Goal: Transaction & Acquisition: Purchase product/service

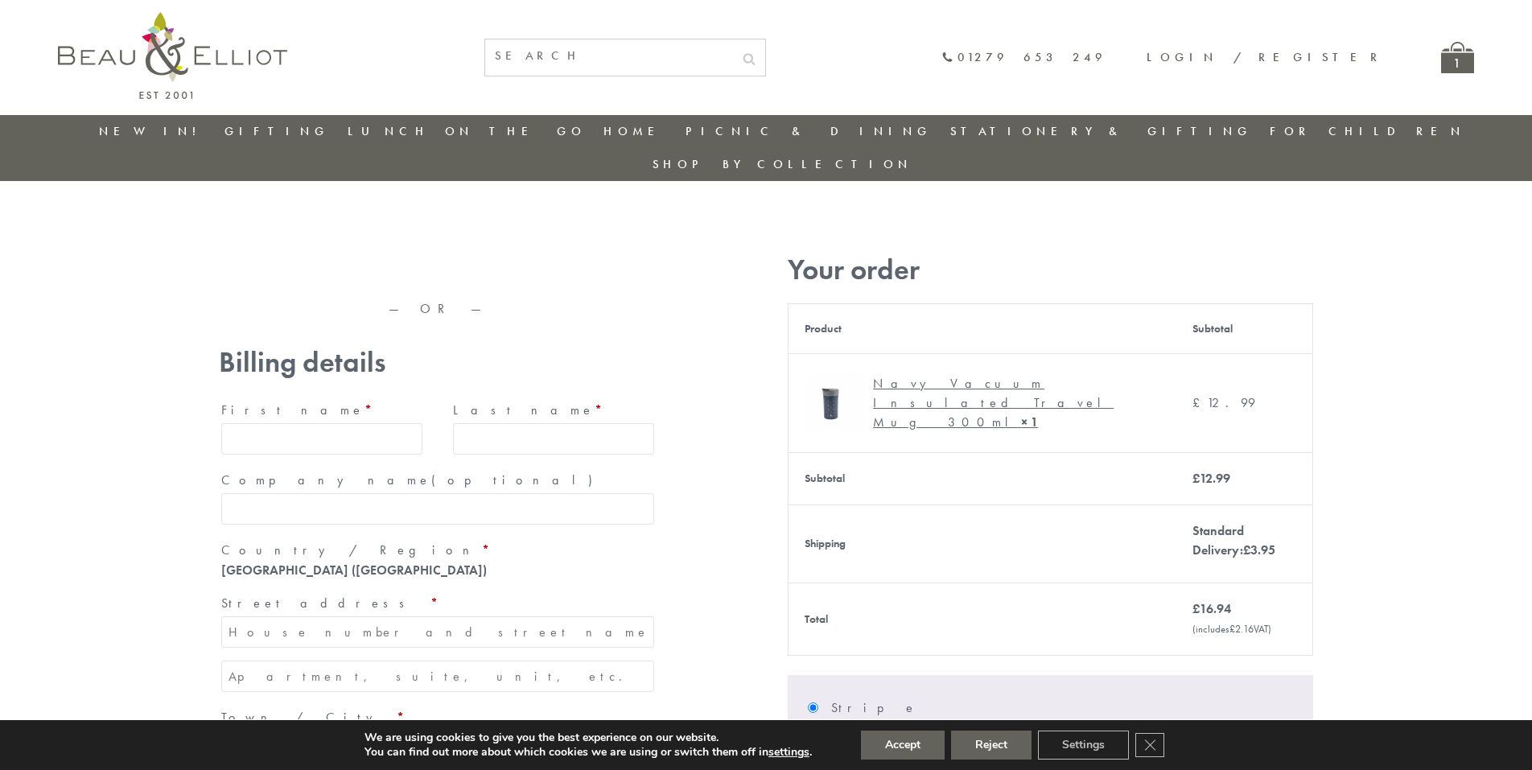
type input "maria33@yahoo.com"
type input "Maria"
type input "Williams"
type input "23, Scottsdale, Happytown"
type input "London"
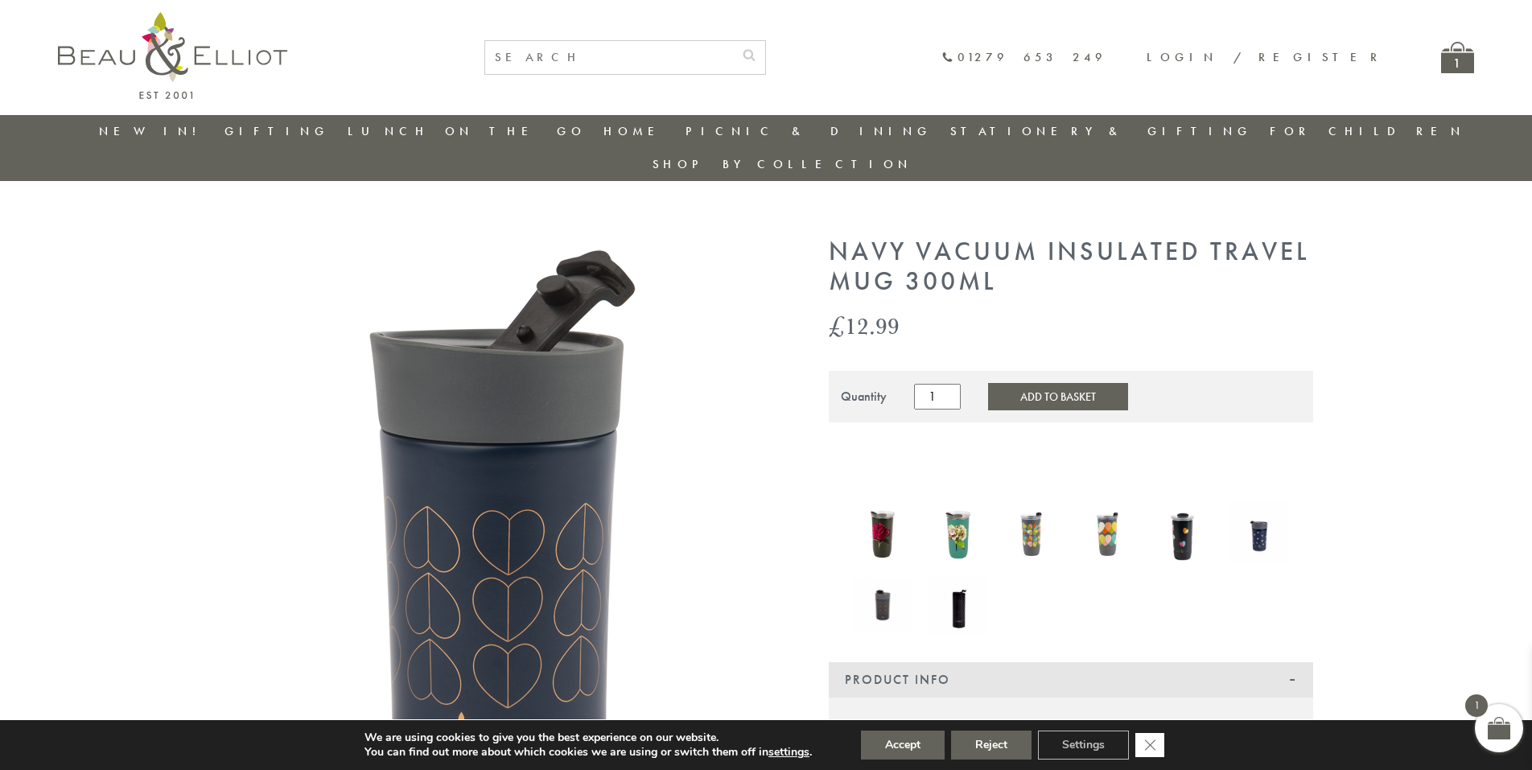
click at [1152, 745] on icon "Close GDPR Cookie Banner" at bounding box center [1150, 744] width 29 height 24
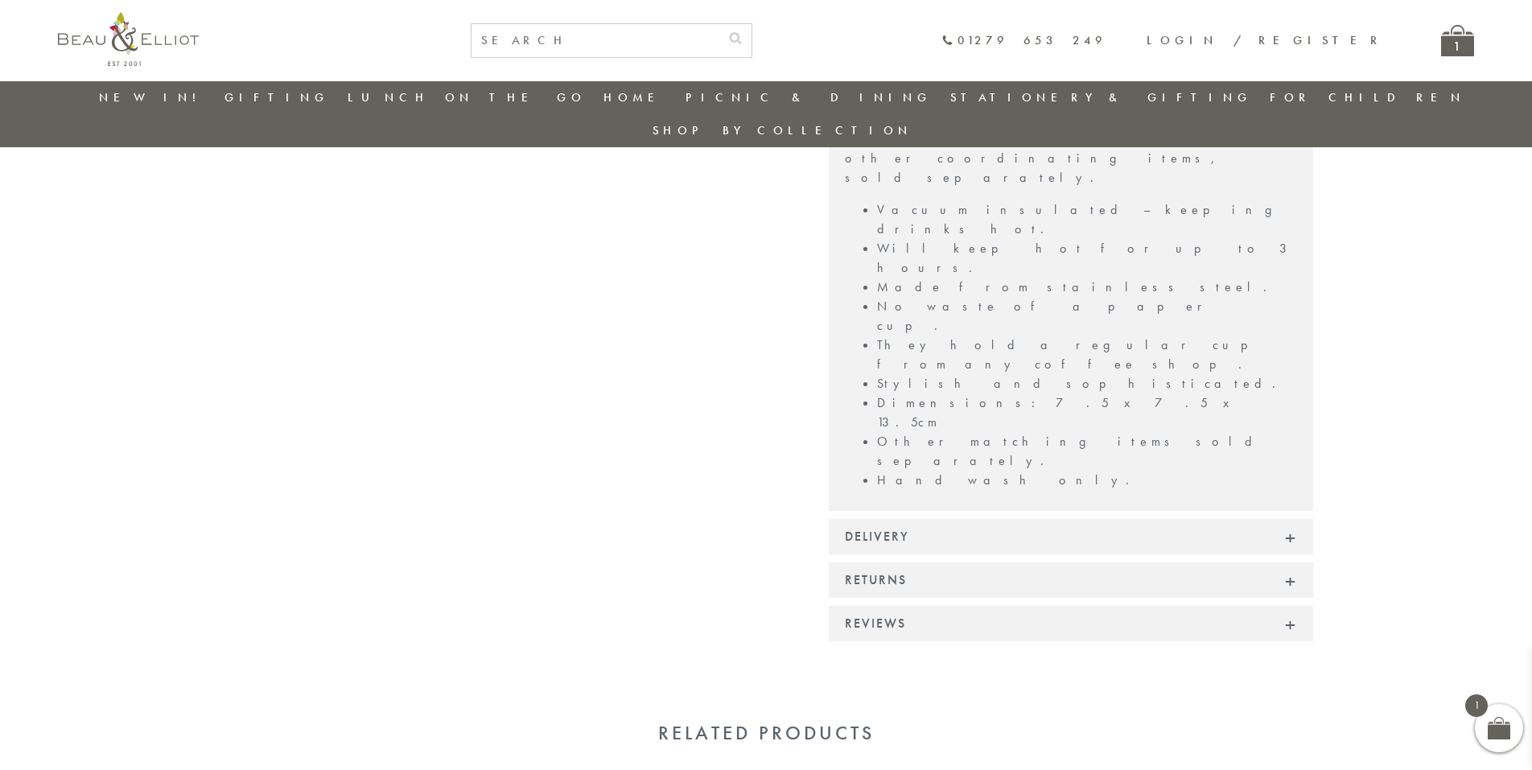
scroll to position [1114, 0]
